Goal: Transaction & Acquisition: Purchase product/service

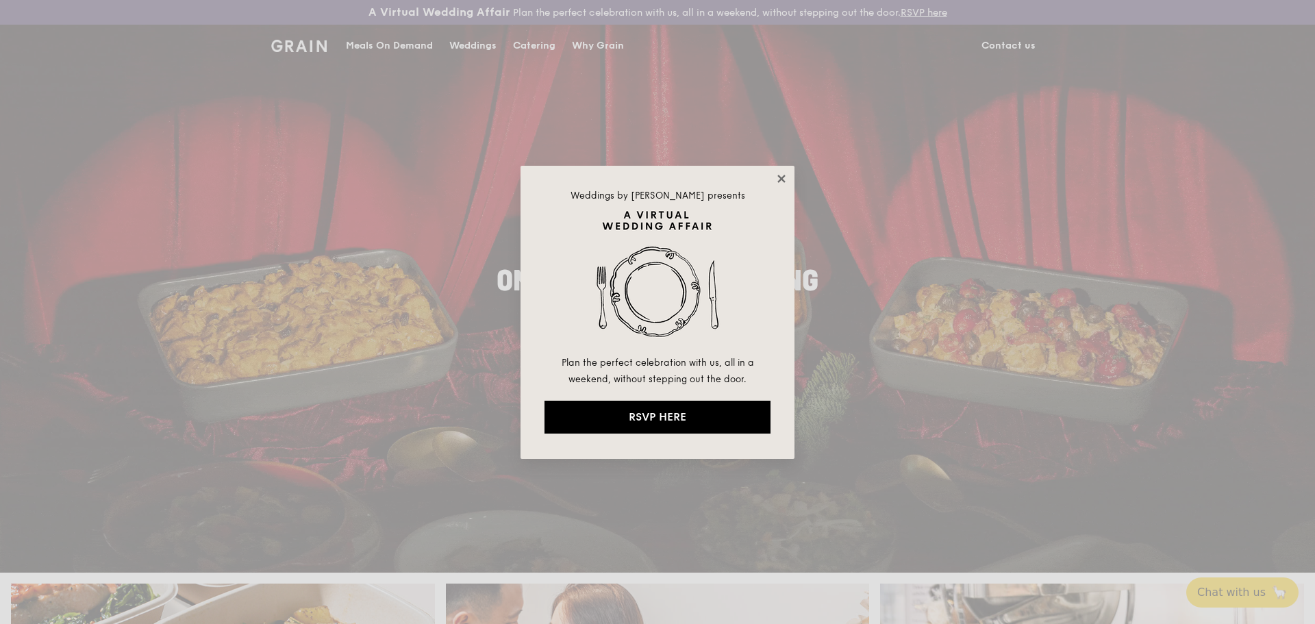
click at [776, 178] on icon at bounding box center [782, 179] width 12 height 12
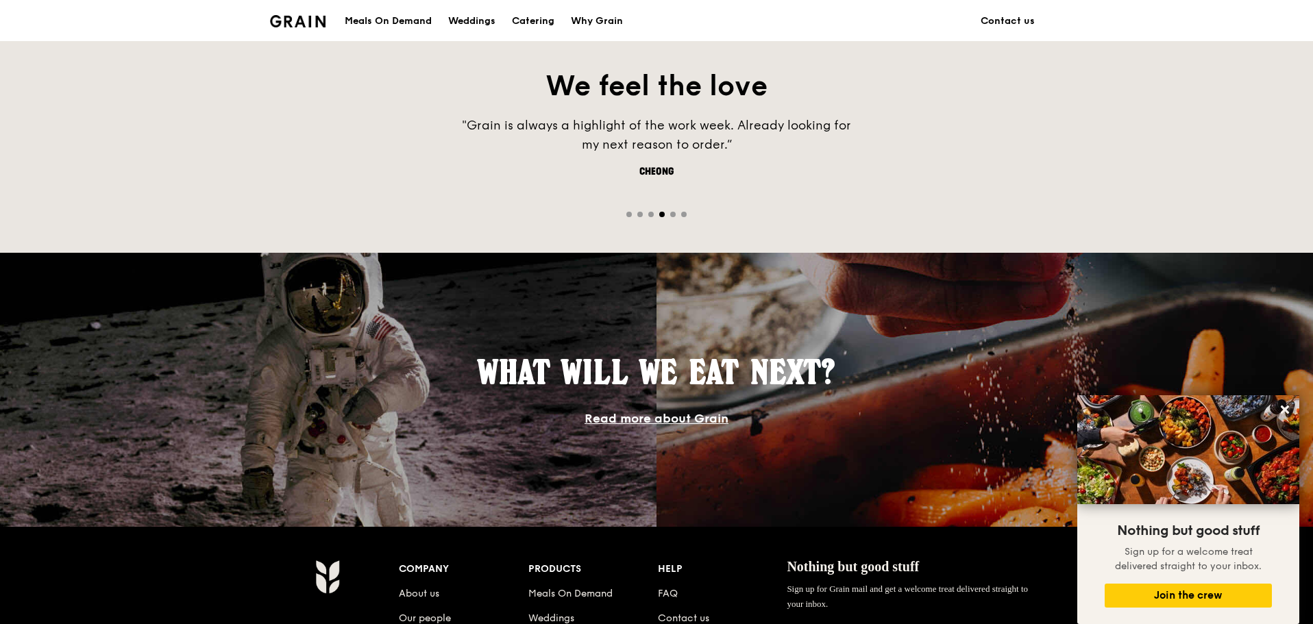
scroll to position [891, 0]
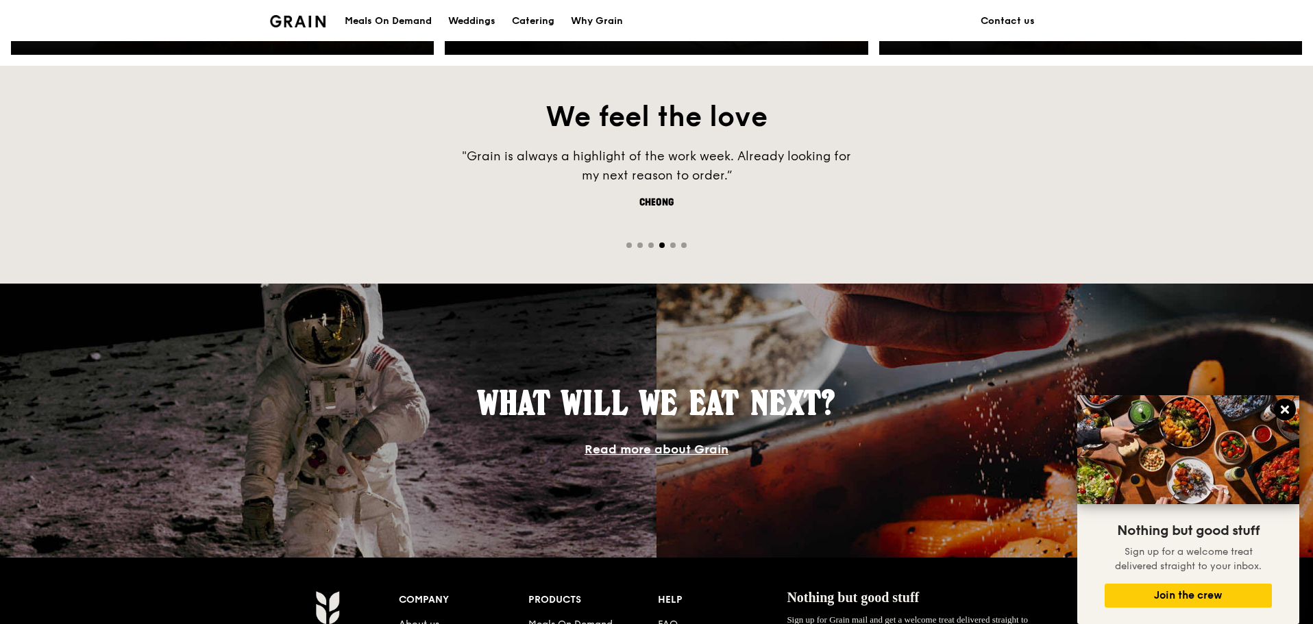
click at [1292, 416] on button at bounding box center [1285, 410] width 22 height 22
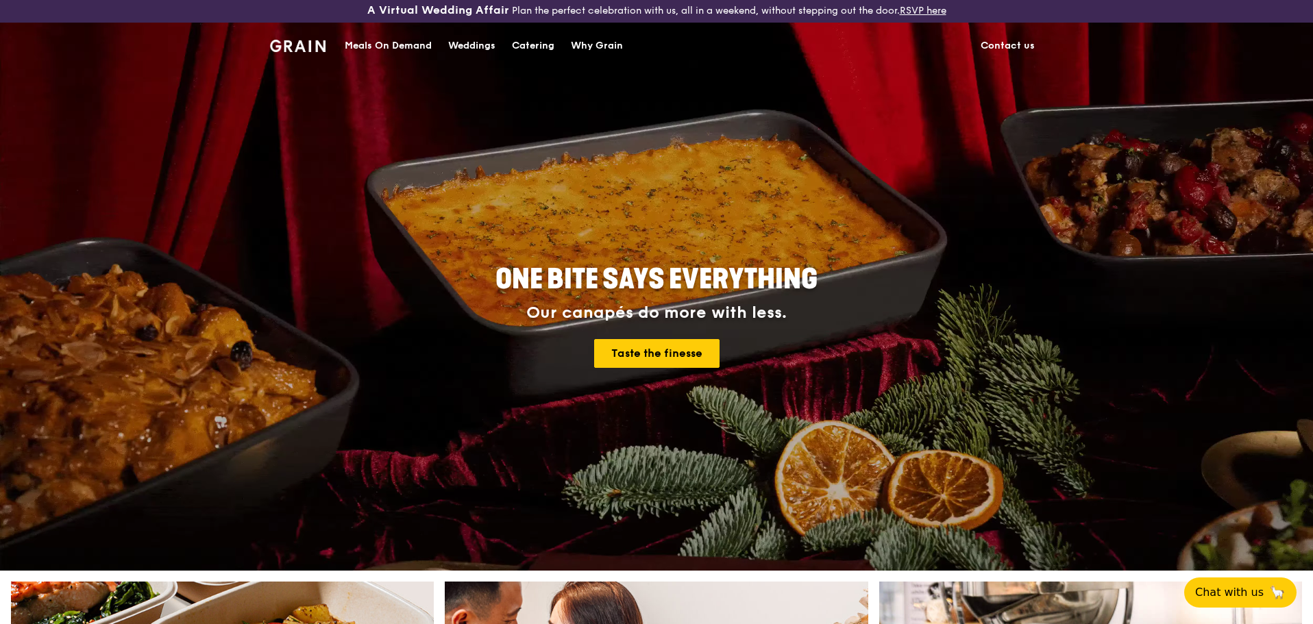
scroll to position [0, 0]
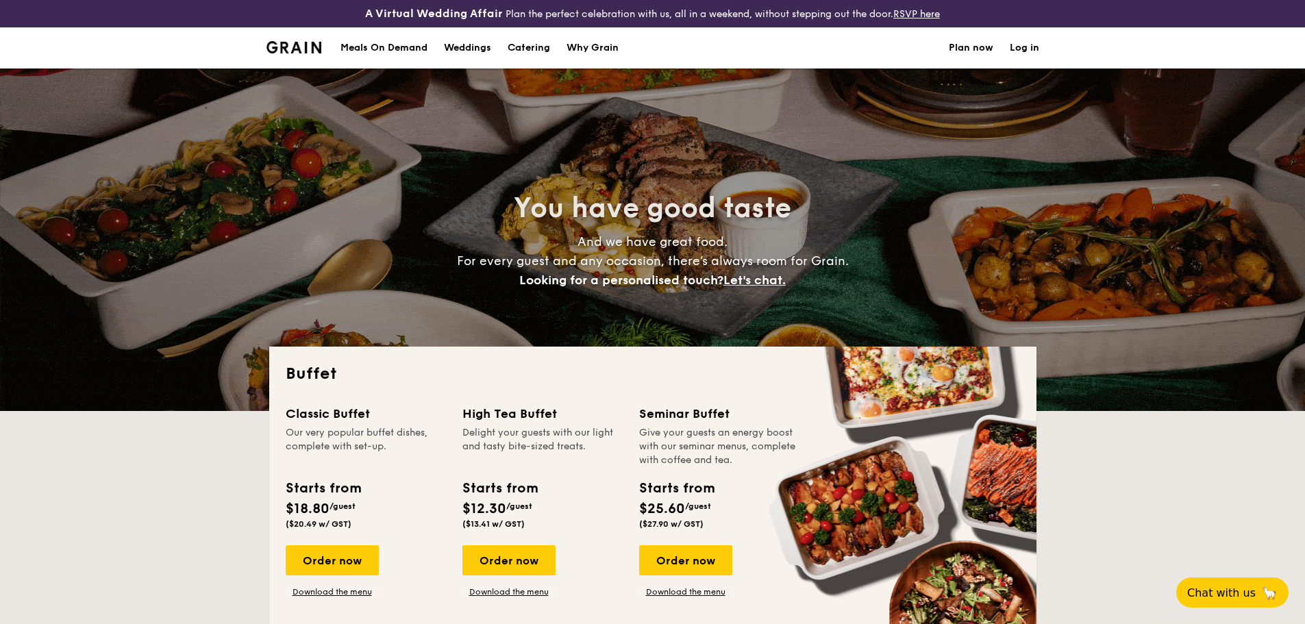
select select
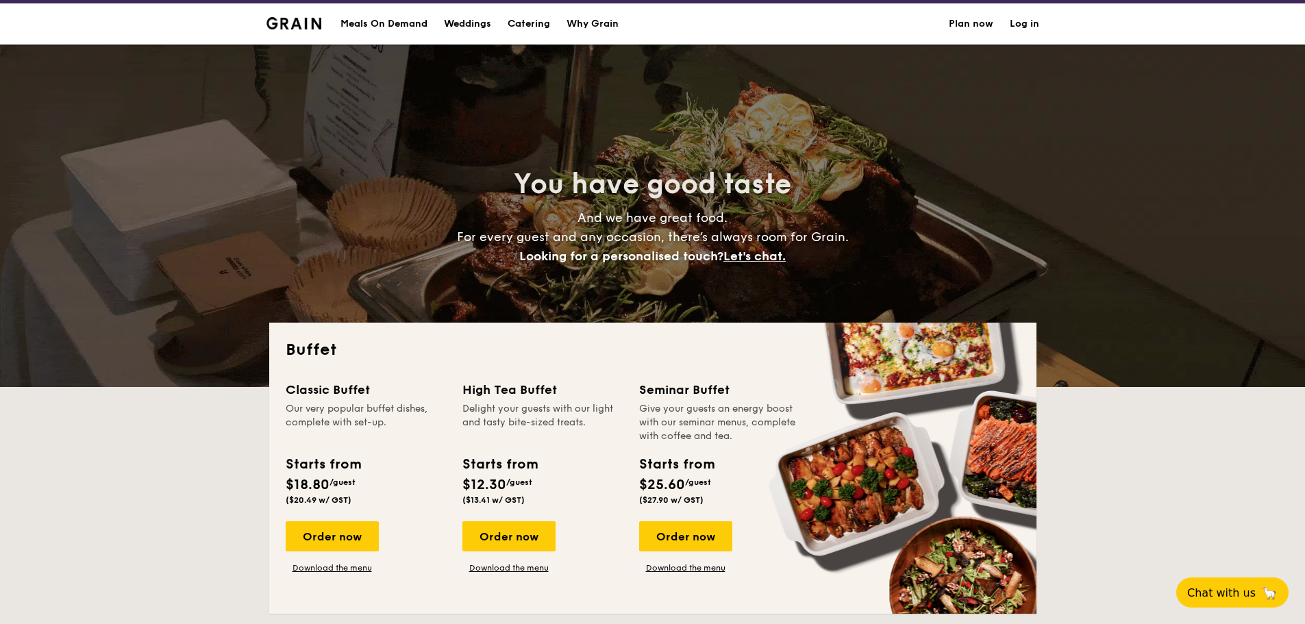
scroll to position [206, 0]
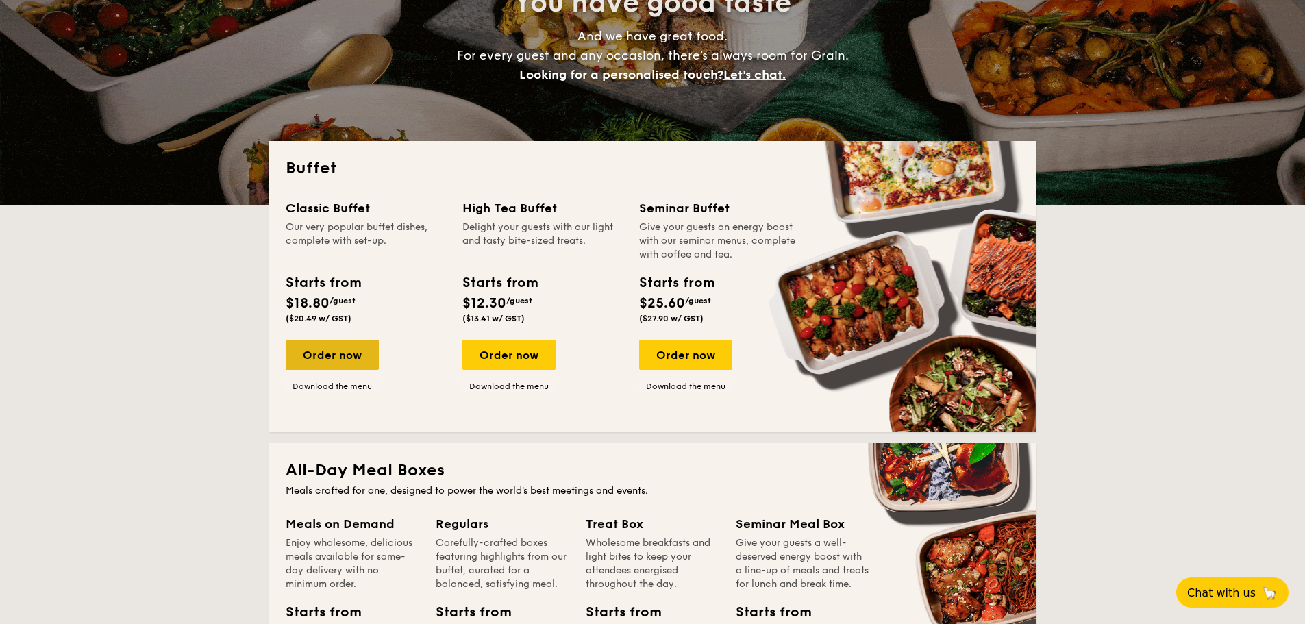
click at [329, 362] on div "Order now" at bounding box center [332, 355] width 93 height 30
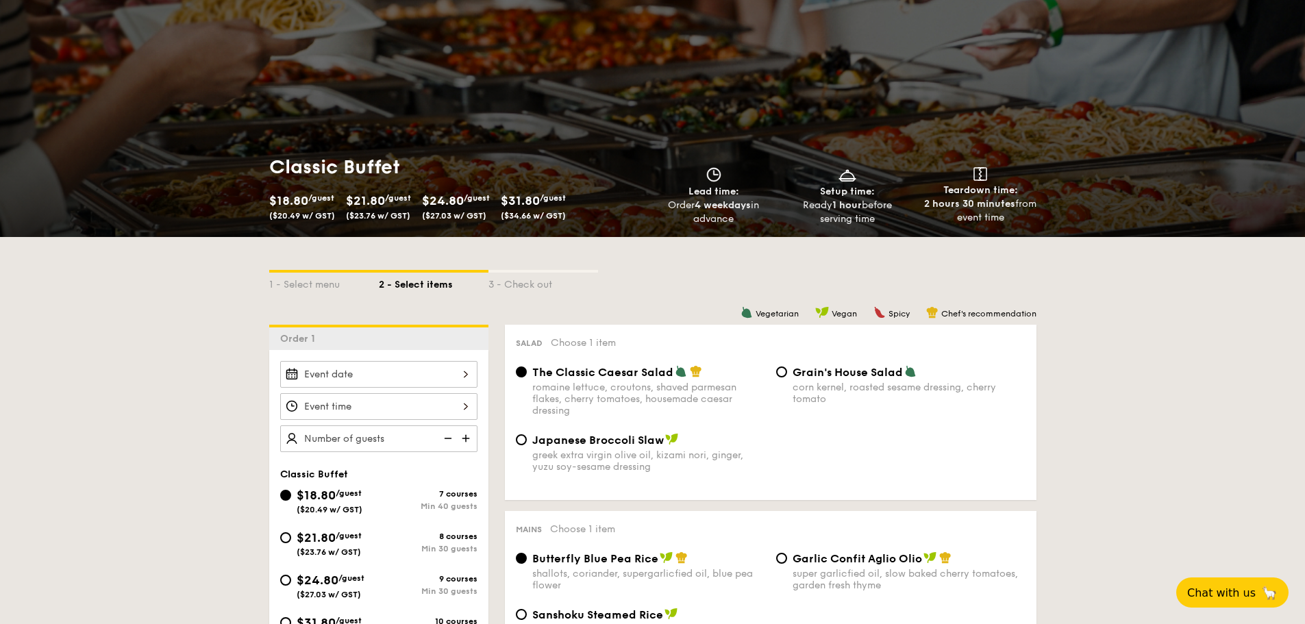
scroll to position [206, 0]
